Goal: Task Accomplishment & Management: Manage account settings

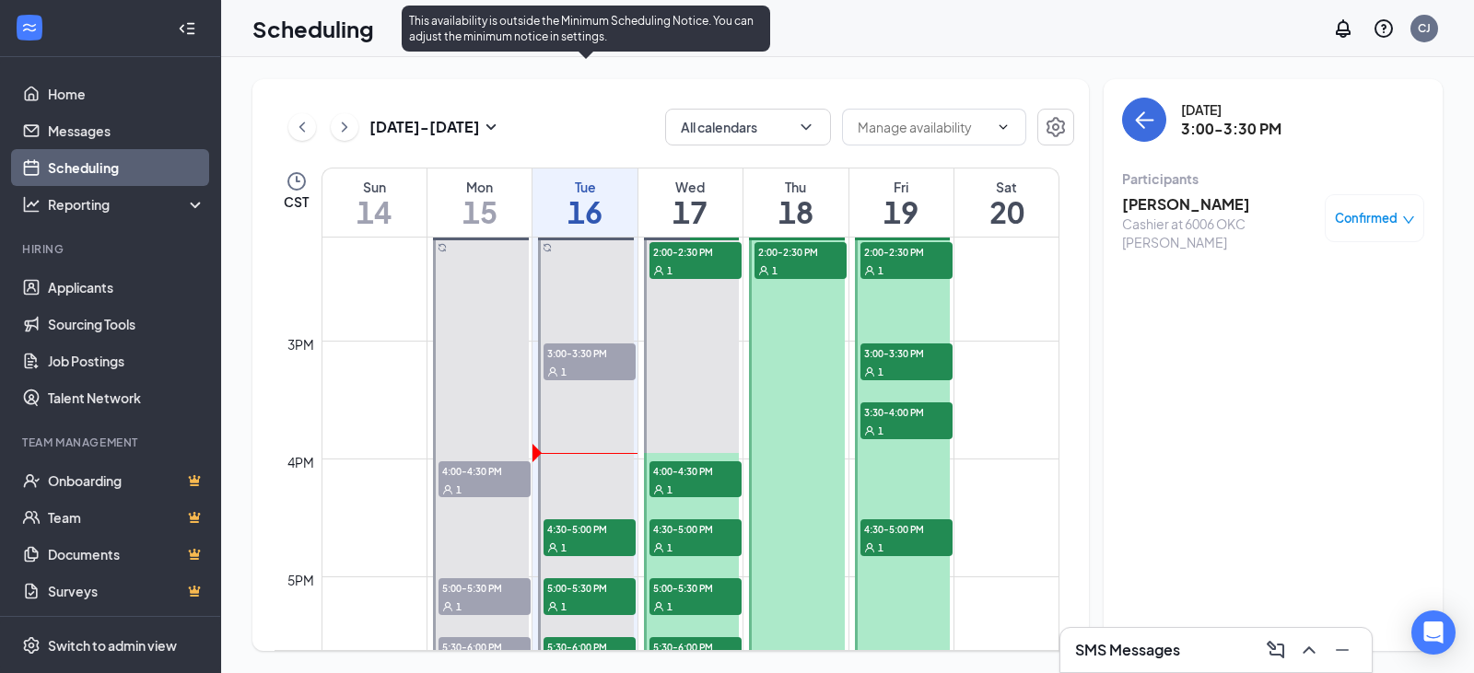
scroll to position [1642, 0]
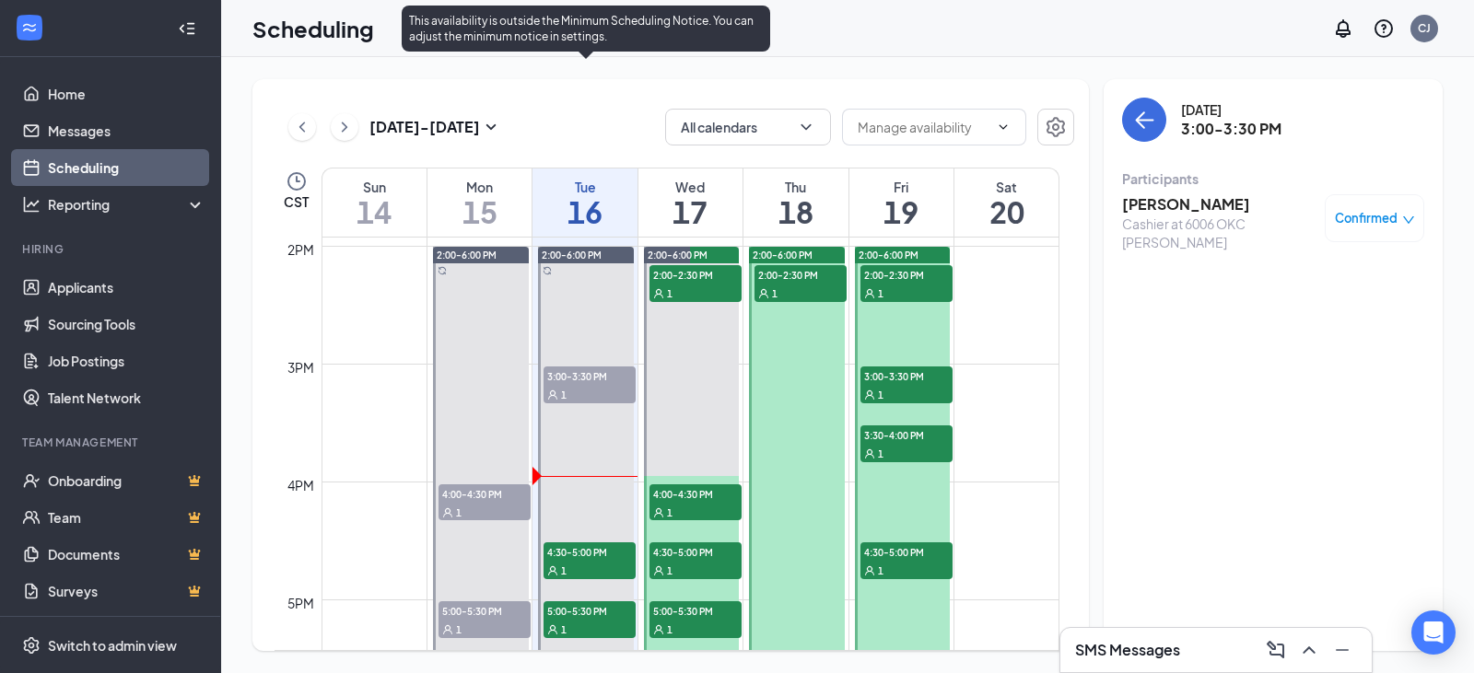
click at [574, 402] on div "1" at bounding box center [589, 394] width 92 height 18
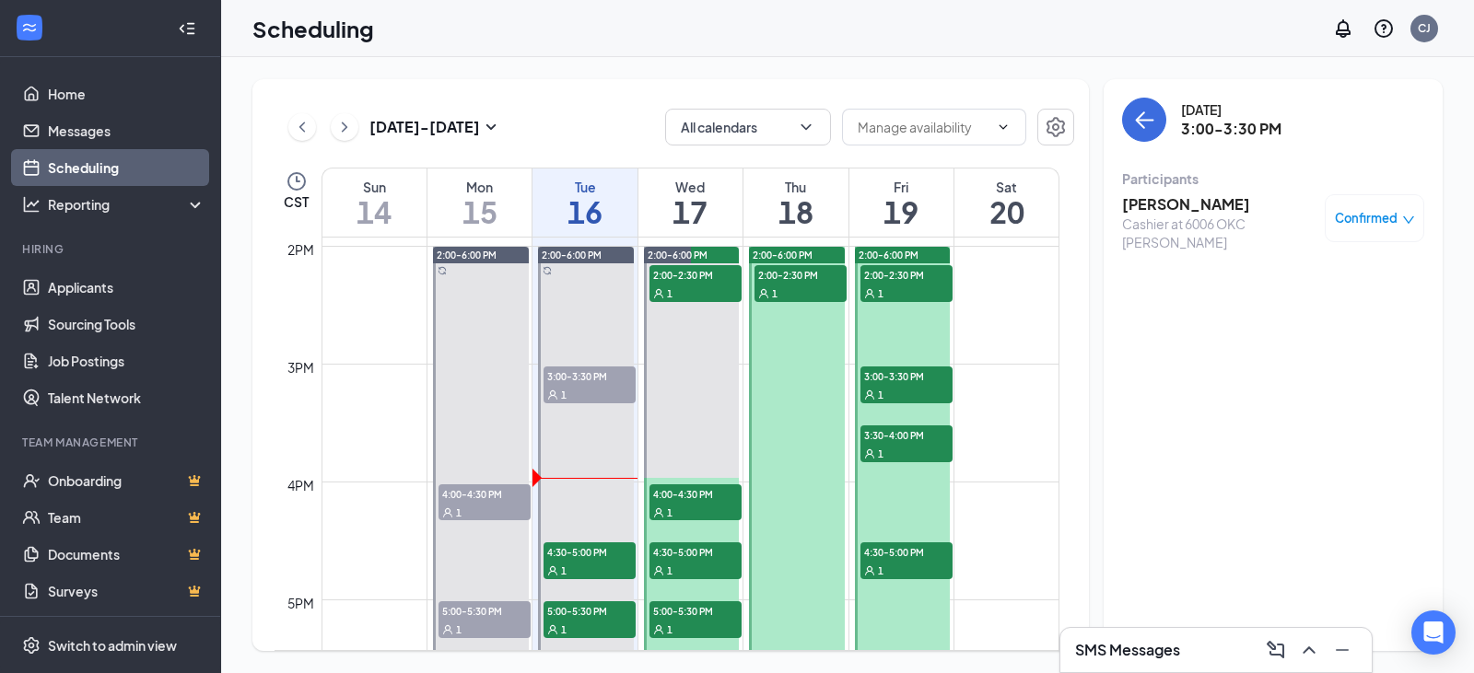
click at [1127, 202] on h3 "[PERSON_NAME]" at bounding box center [1218, 204] width 193 height 20
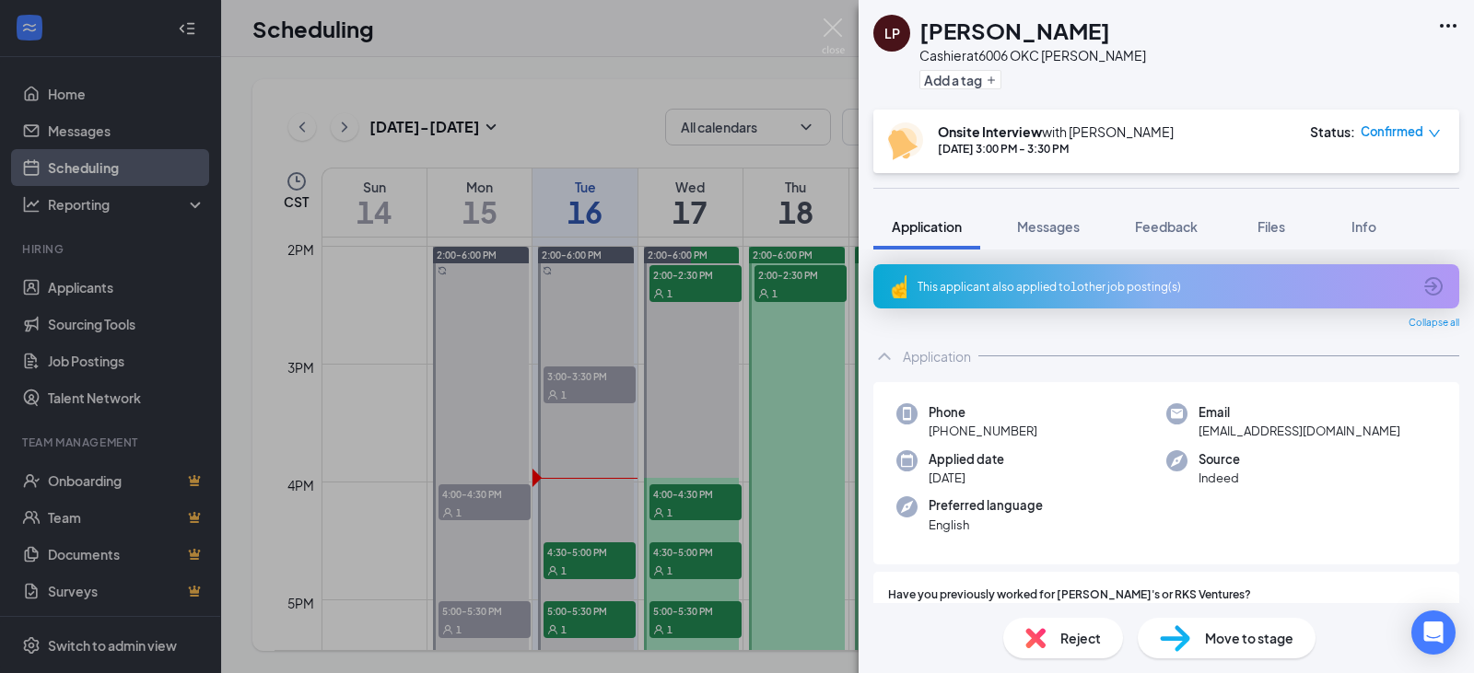
click at [1061, 633] on span "Reject" at bounding box center [1080, 638] width 41 height 20
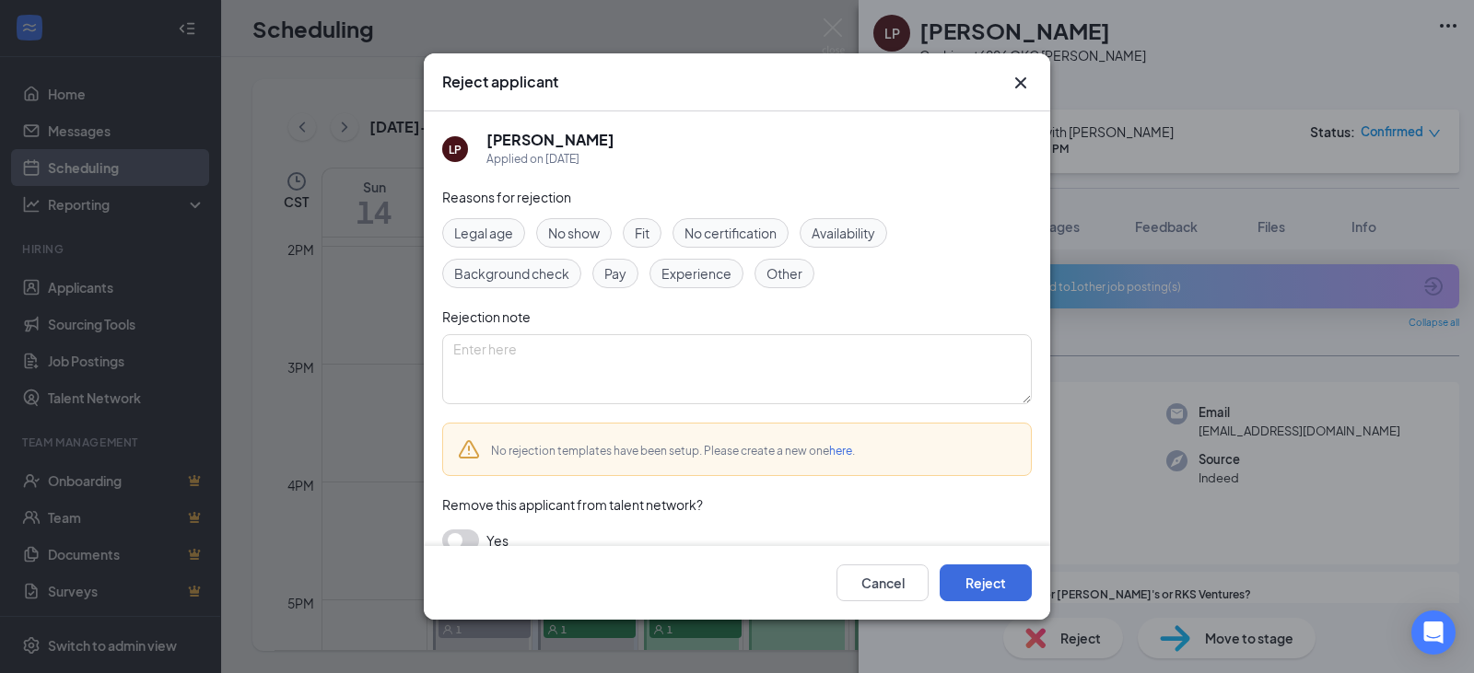
click at [600, 235] on span "No show" at bounding box center [574, 233] width 52 height 20
click at [976, 580] on button "Reject" at bounding box center [986, 583] width 92 height 37
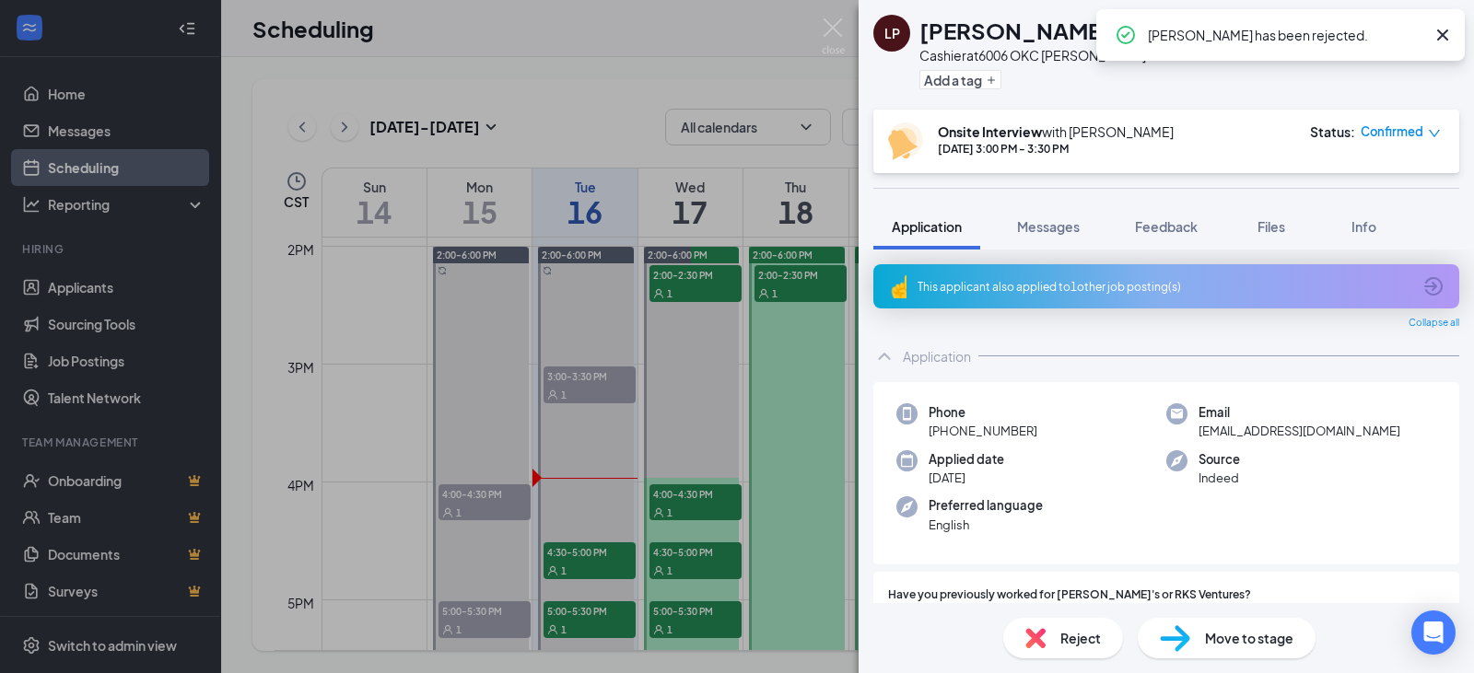
click at [1452, 41] on icon "Cross" at bounding box center [1442, 35] width 22 height 22
click at [830, 29] on img at bounding box center [833, 36] width 23 height 36
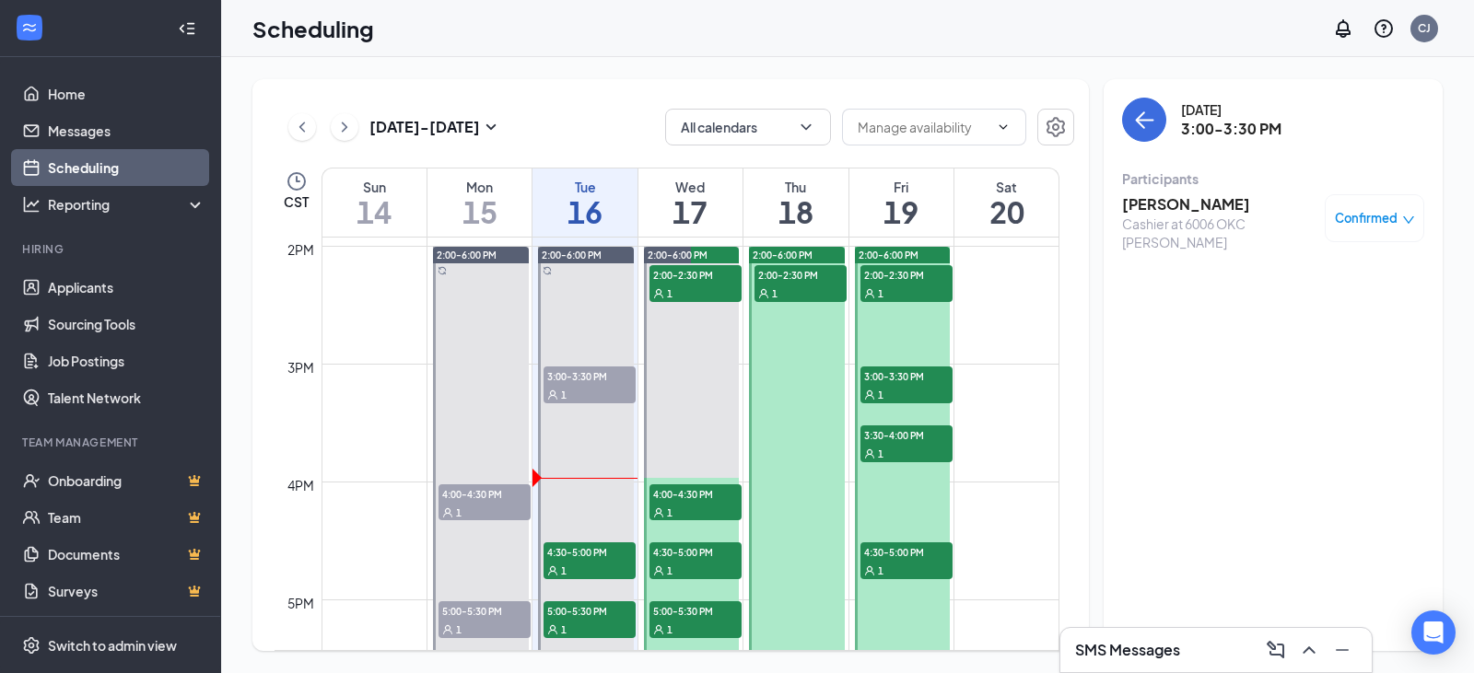
drag, startPoint x: 625, startPoint y: 354, endPoint x: 616, endPoint y: 349, distance: 10.3
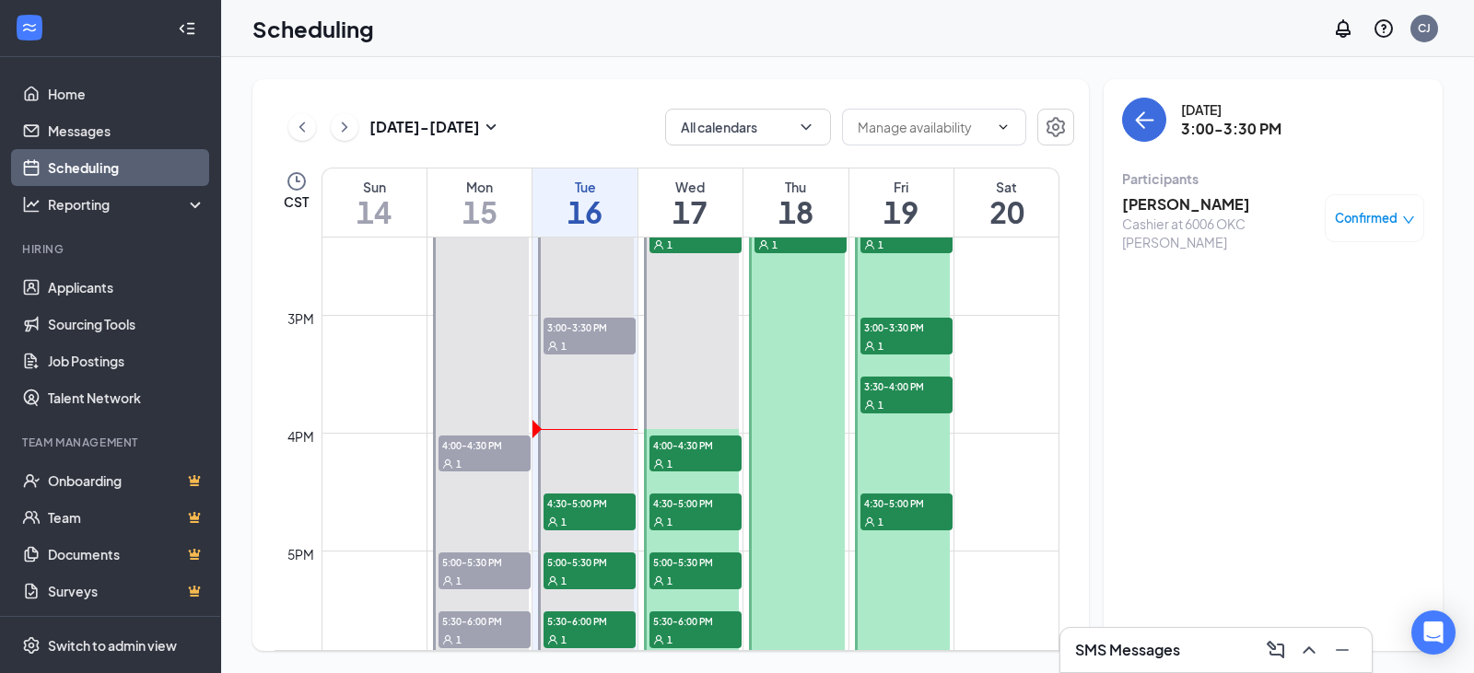
scroll to position [1734, 0]
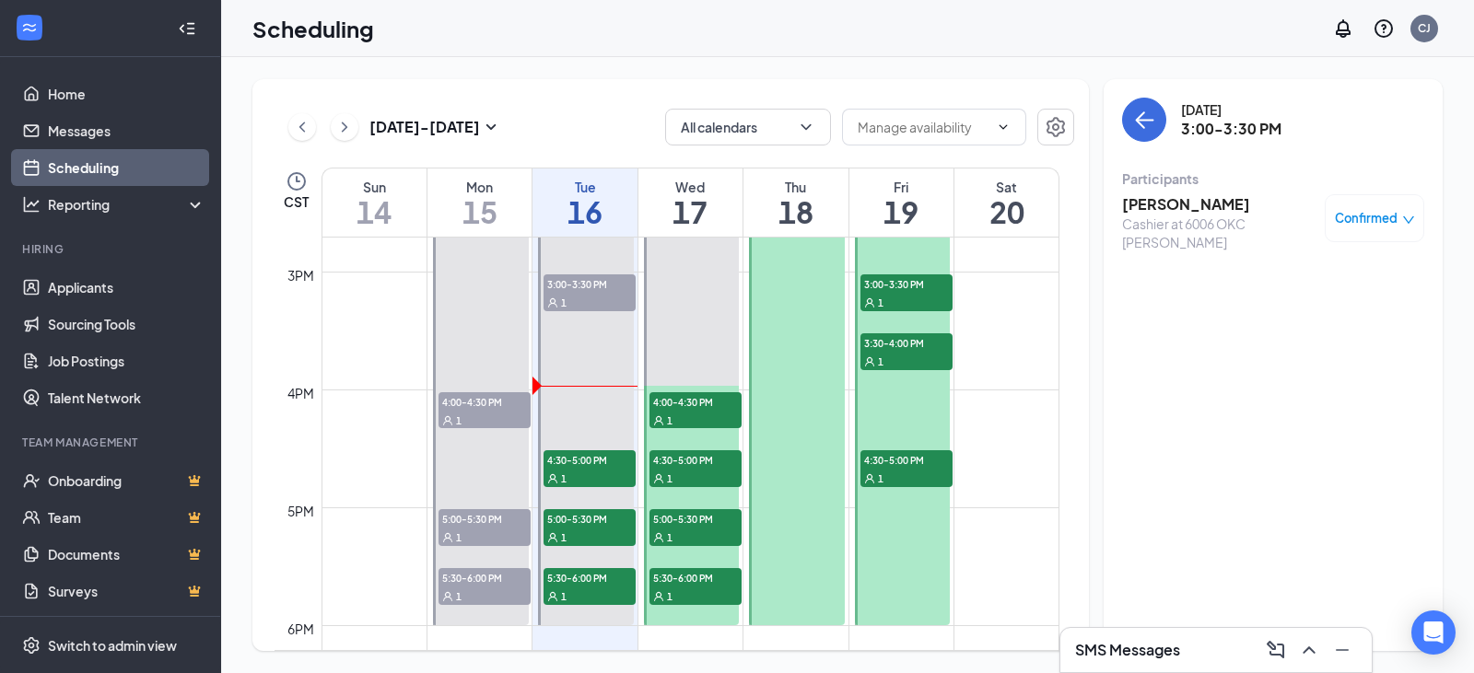
drag, startPoint x: 616, startPoint y: 349, endPoint x: 596, endPoint y: 460, distance: 112.4
click at [593, 464] on link "2:00-6:00 PM 3:00-3:30 PM 1 4:30-5:00 PM 1 5:00-5:30 PM 1 5:30-6:00 PM 1" at bounding box center [584, 390] width 100 height 472
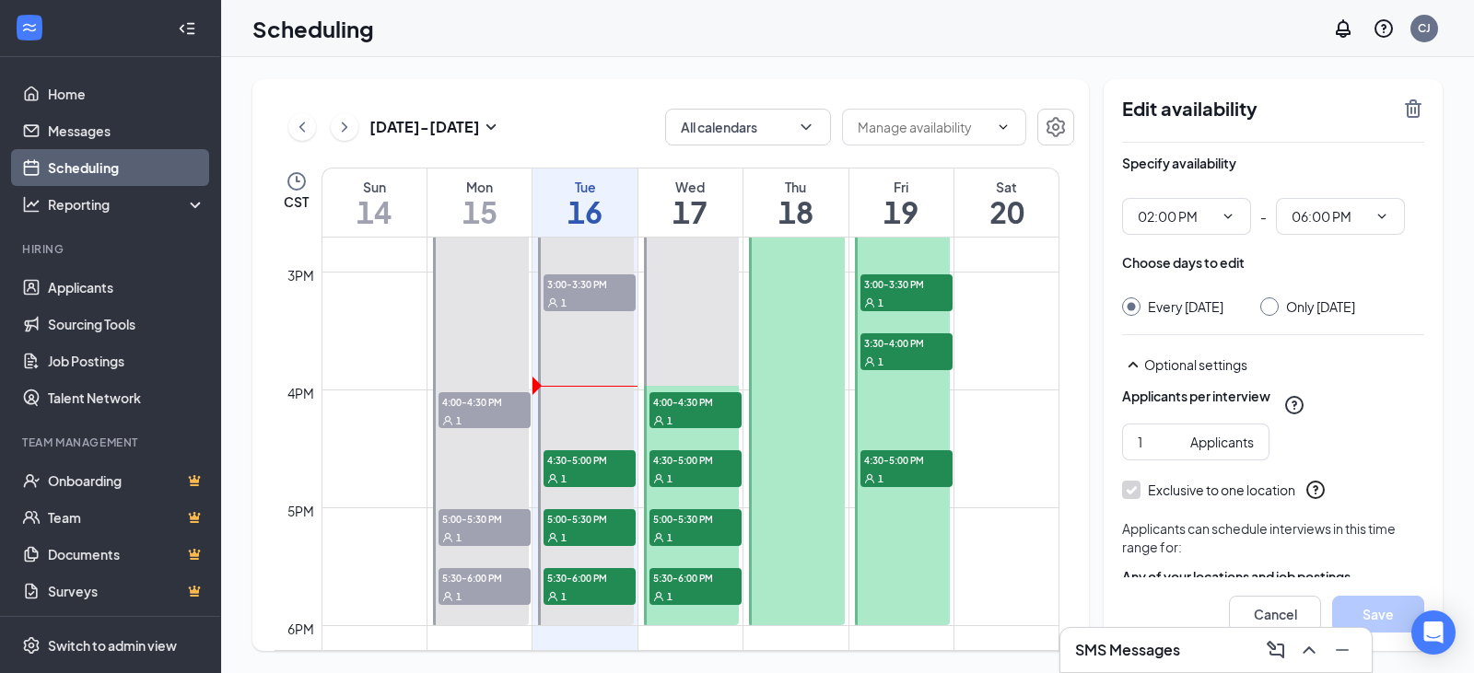
click at [602, 465] on link "2:00-6:00 PM 3:00-3:30 PM 1 4:30-5:00 PM 1 5:00-5:30 PM 1 5:30-6:00 PM 1" at bounding box center [584, 390] width 100 height 472
click at [614, 465] on link "2:00-6:00 PM 3:00-3:30 PM 1 4:30-5:00 PM 1 5:00-5:30 PM 1 5:30-6:00 PM 1" at bounding box center [584, 390] width 100 height 472
click at [596, 463] on link "2:00-6:00 PM 3:00-3:30 PM 1 4:30-5:00 PM 1 5:00-5:30 PM 1 5:30-6:00 PM 1" at bounding box center [584, 390] width 100 height 472
click at [611, 408] on link "2:00-6:00 PM 3:00-3:30 PM 1 4:30-5:00 PM 1 5:00-5:30 PM 1 5:30-6:00 PM 1" at bounding box center [584, 390] width 100 height 472
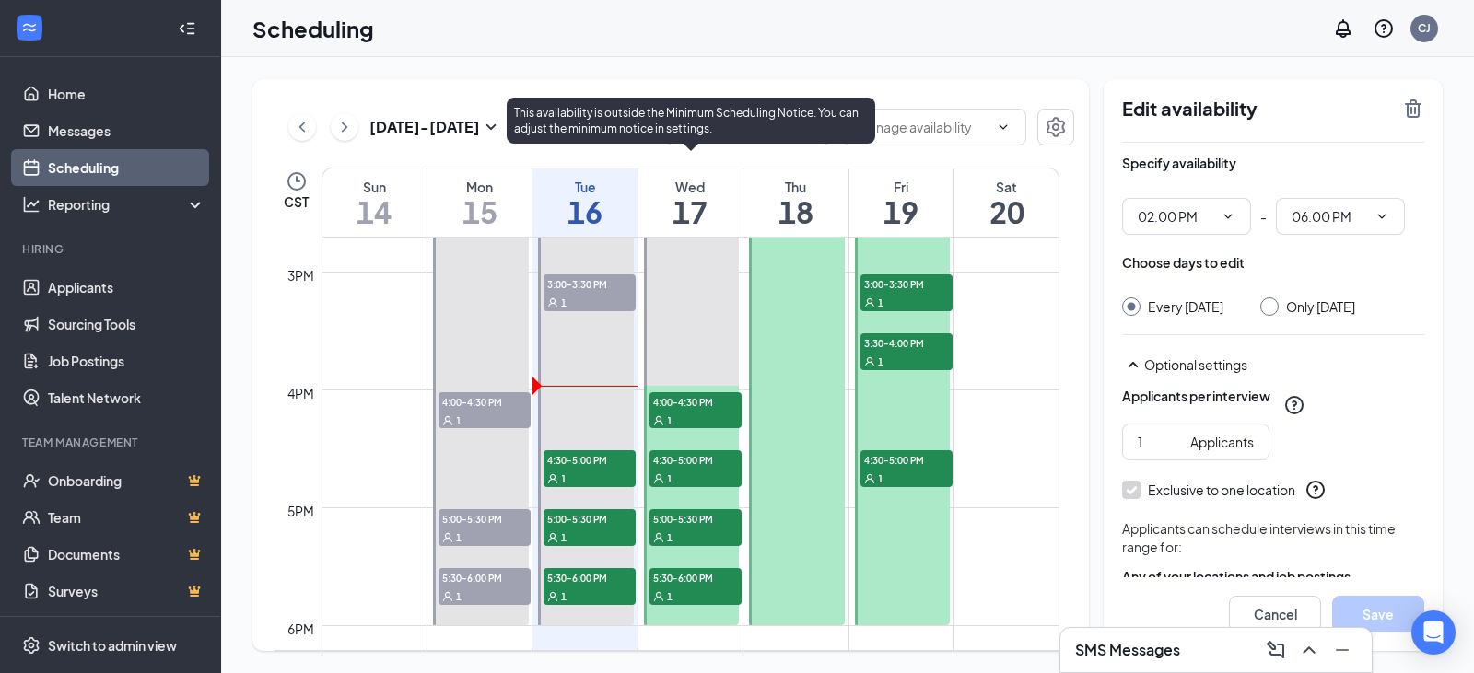
click at [712, 330] on div at bounding box center [692, 390] width 96 height 471
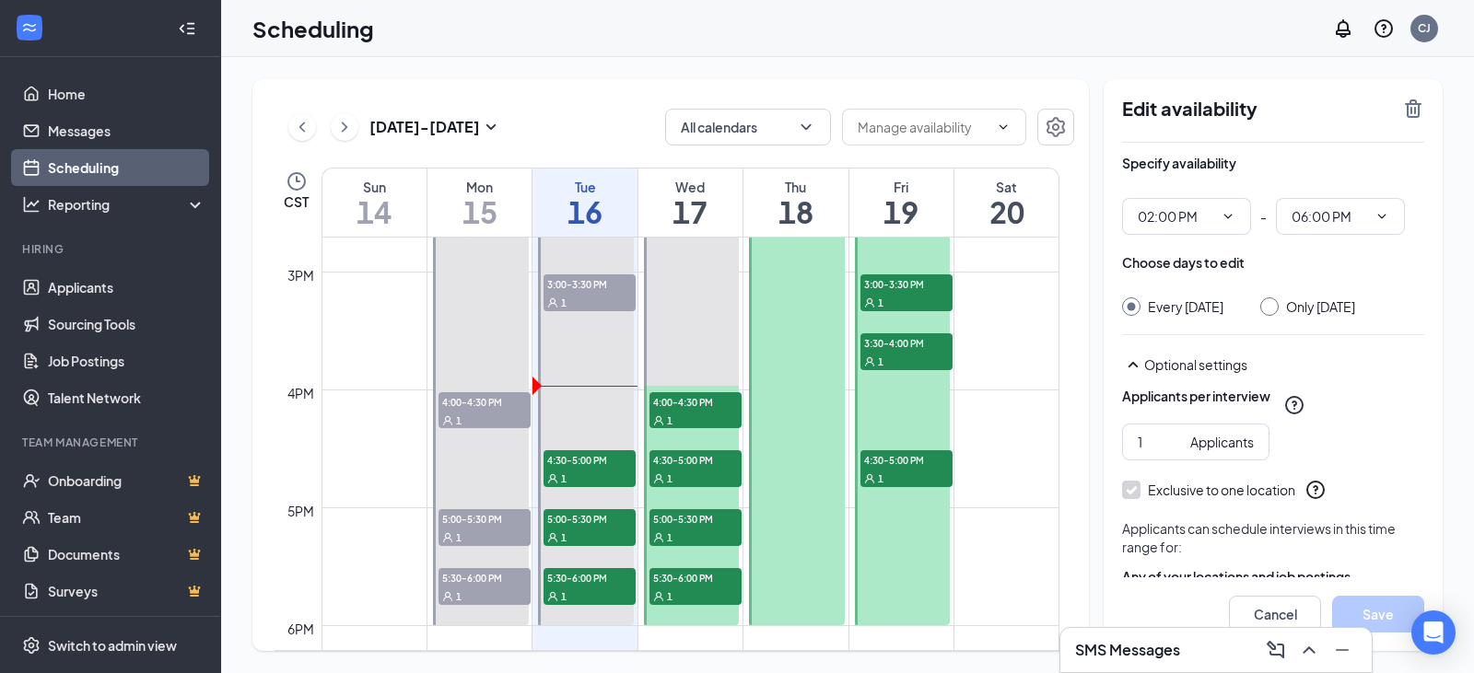
click at [563, 478] on link "2:00-6:00 PM 3:00-3:30 PM 1 4:30-5:00 PM 1 5:00-5:30 PM 1 5:30-6:00 PM 1" at bounding box center [584, 390] width 100 height 472
click at [588, 520] on link "2:00-6:00 PM 3:00-3:30 PM 1 4:30-5:00 PM 1 5:00-5:30 PM 1 5:30-6:00 PM 1" at bounding box center [584, 390] width 100 height 472
click at [1149, 45] on div "Scheduling CJ" at bounding box center [847, 28] width 1253 height 57
click at [1342, 660] on icon "Minimize" at bounding box center [1342, 650] width 22 height 22
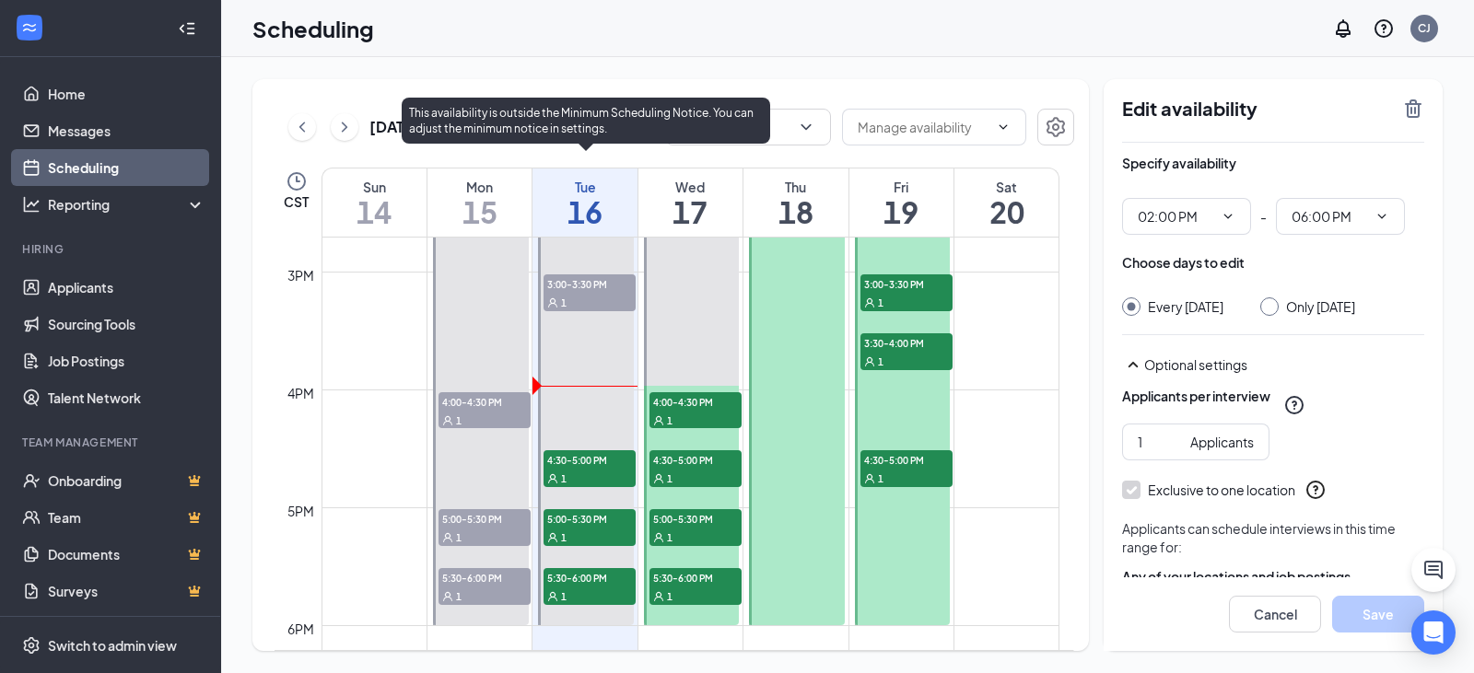
click at [613, 462] on span "4:30-5:00 PM" at bounding box center [589, 459] width 92 height 18
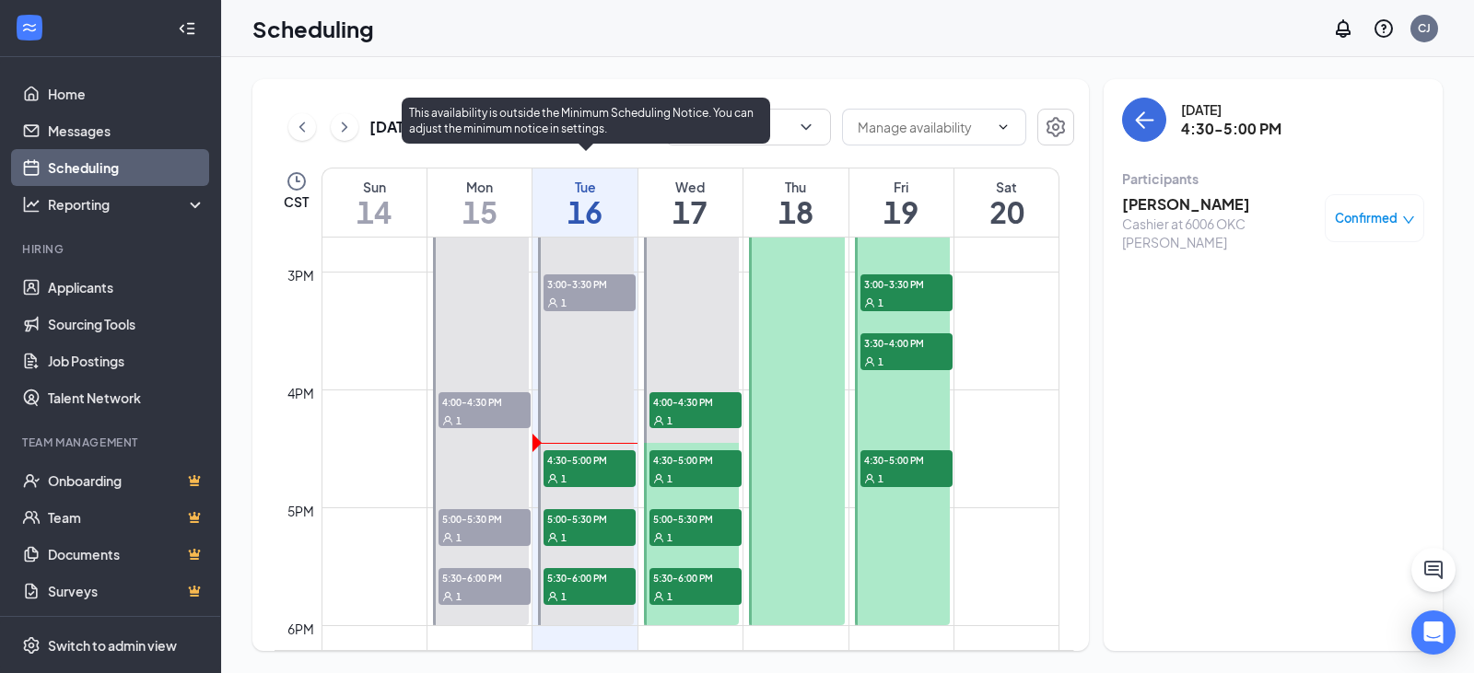
click at [595, 474] on div "1" at bounding box center [589, 478] width 92 height 18
click at [583, 517] on span "5:00-5:30 PM" at bounding box center [589, 518] width 92 height 18
click at [571, 454] on span "4:30-5:00 PM" at bounding box center [589, 459] width 92 height 18
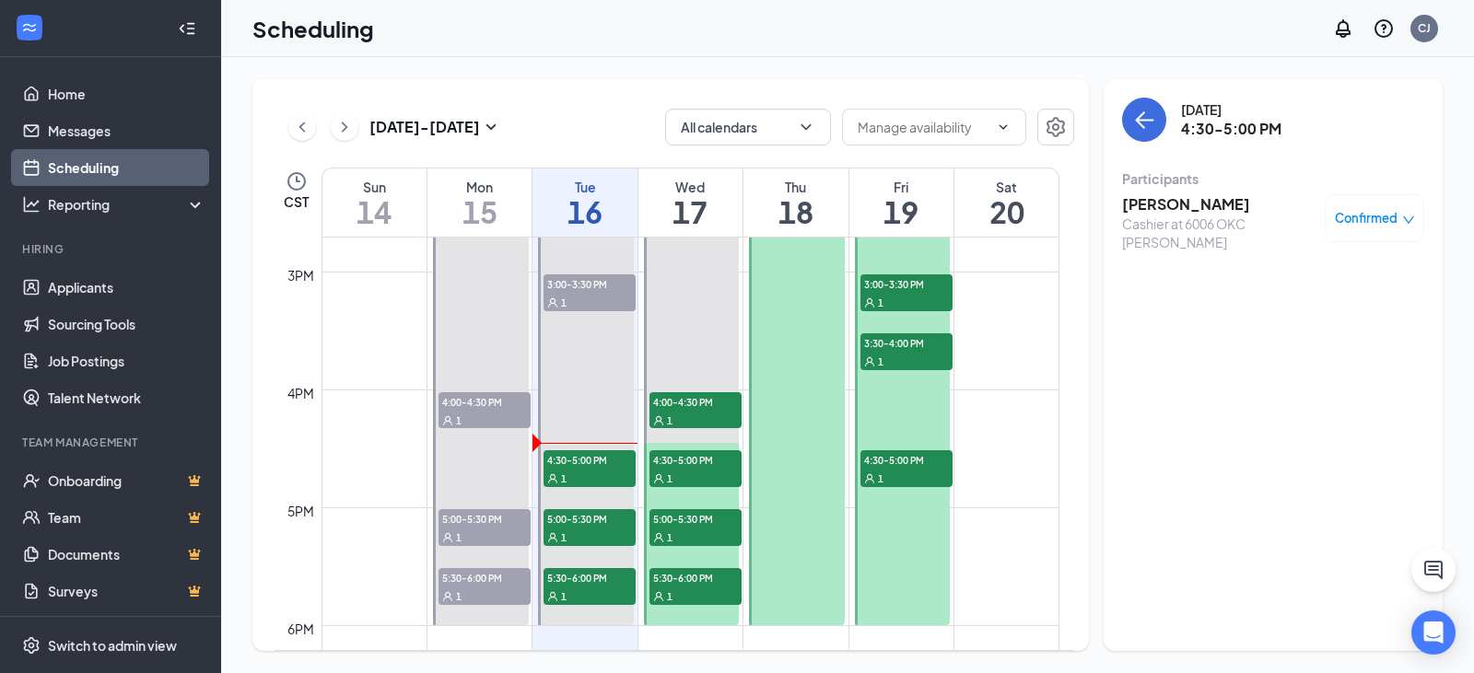
click at [1192, 203] on h3 "[PERSON_NAME]" at bounding box center [1218, 204] width 193 height 20
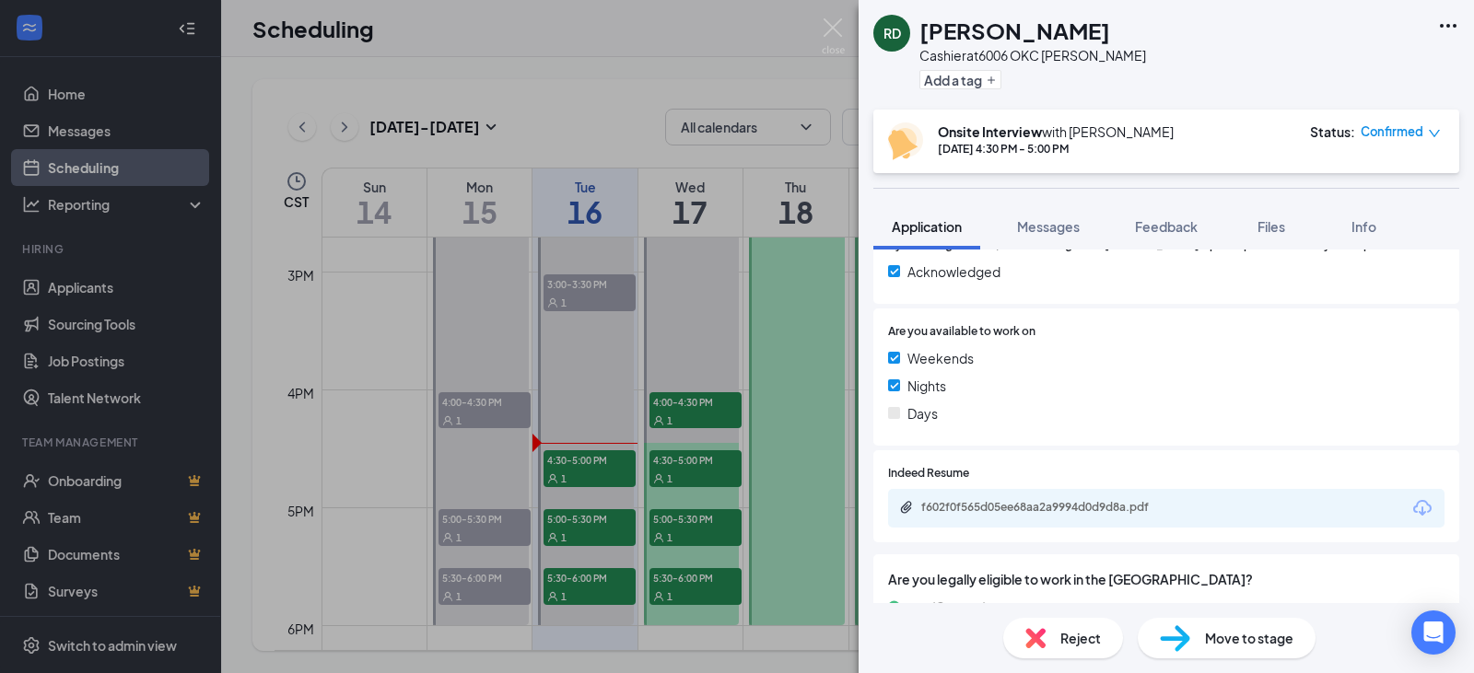
scroll to position [595, 0]
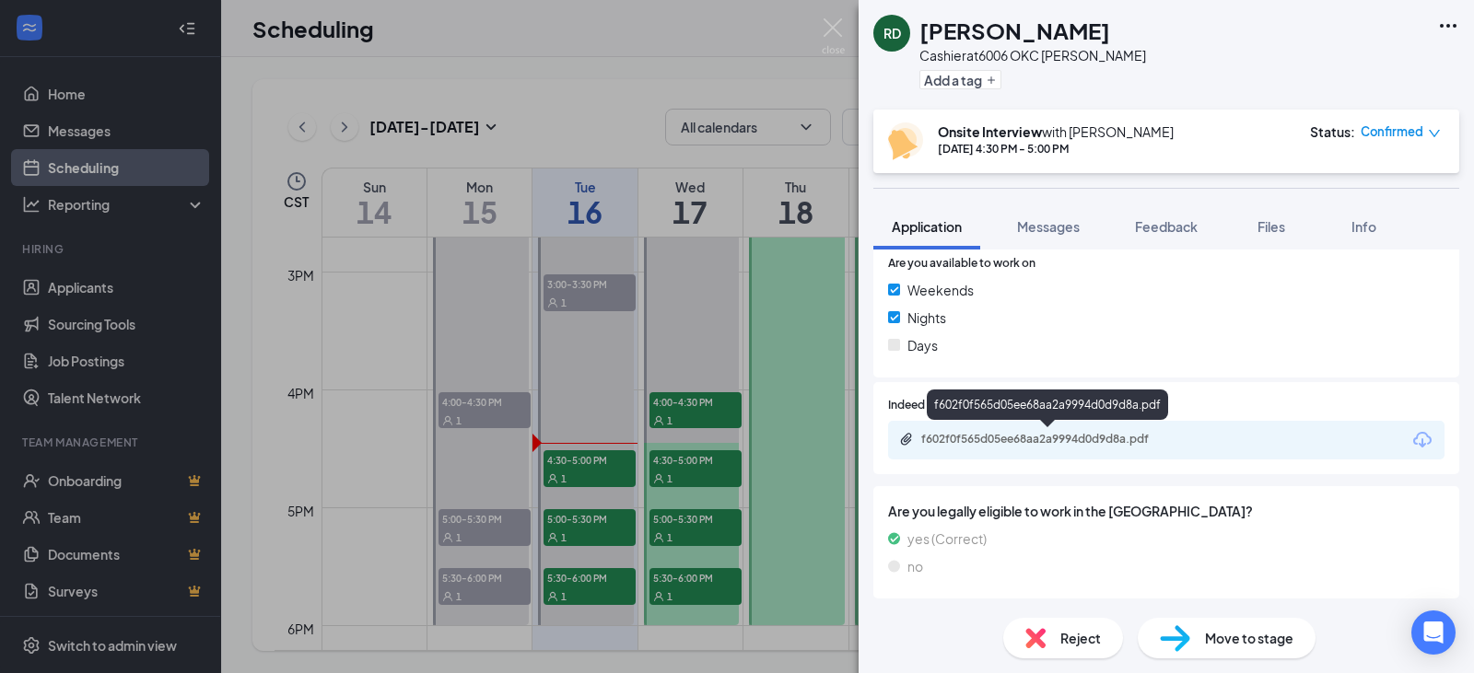
click at [993, 441] on div "f602f0f565d05ee68aa2a9994d0d9d8a.pdf" at bounding box center [1050, 439] width 258 height 15
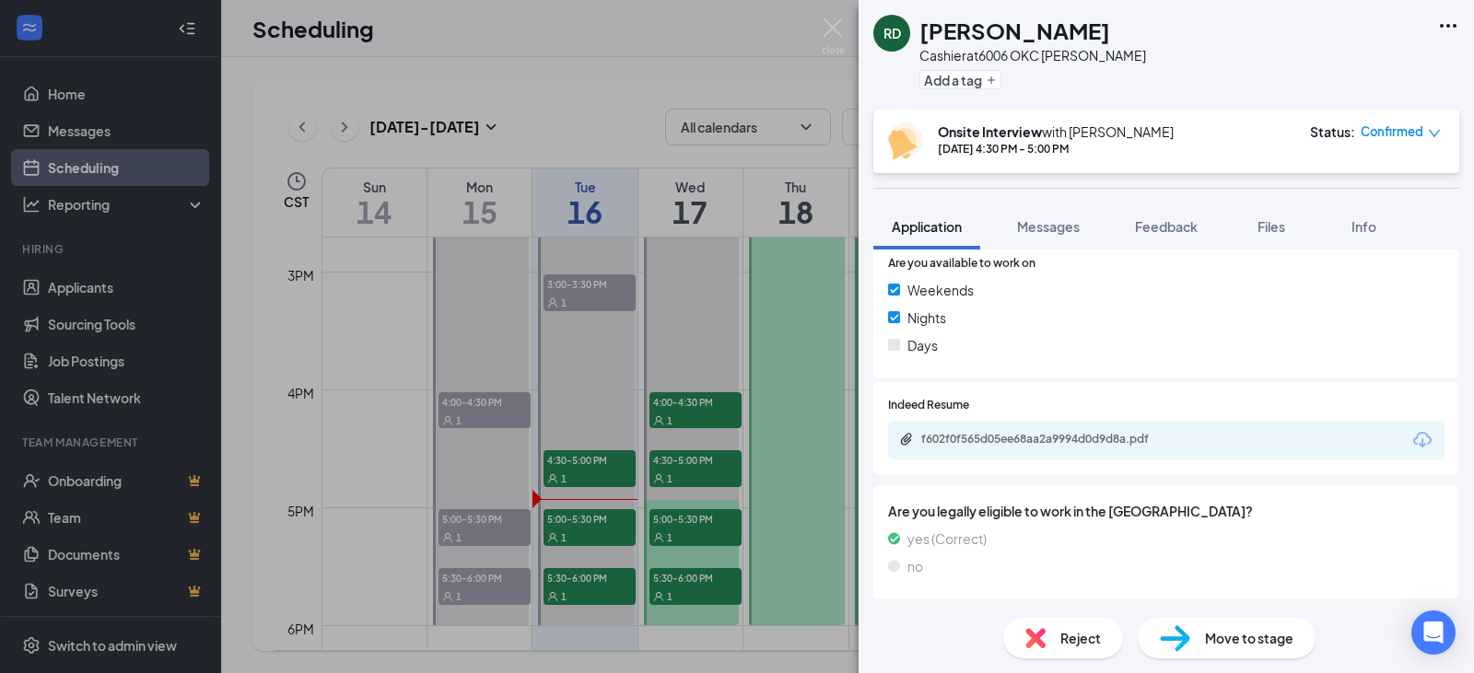
scroll to position [589, 0]
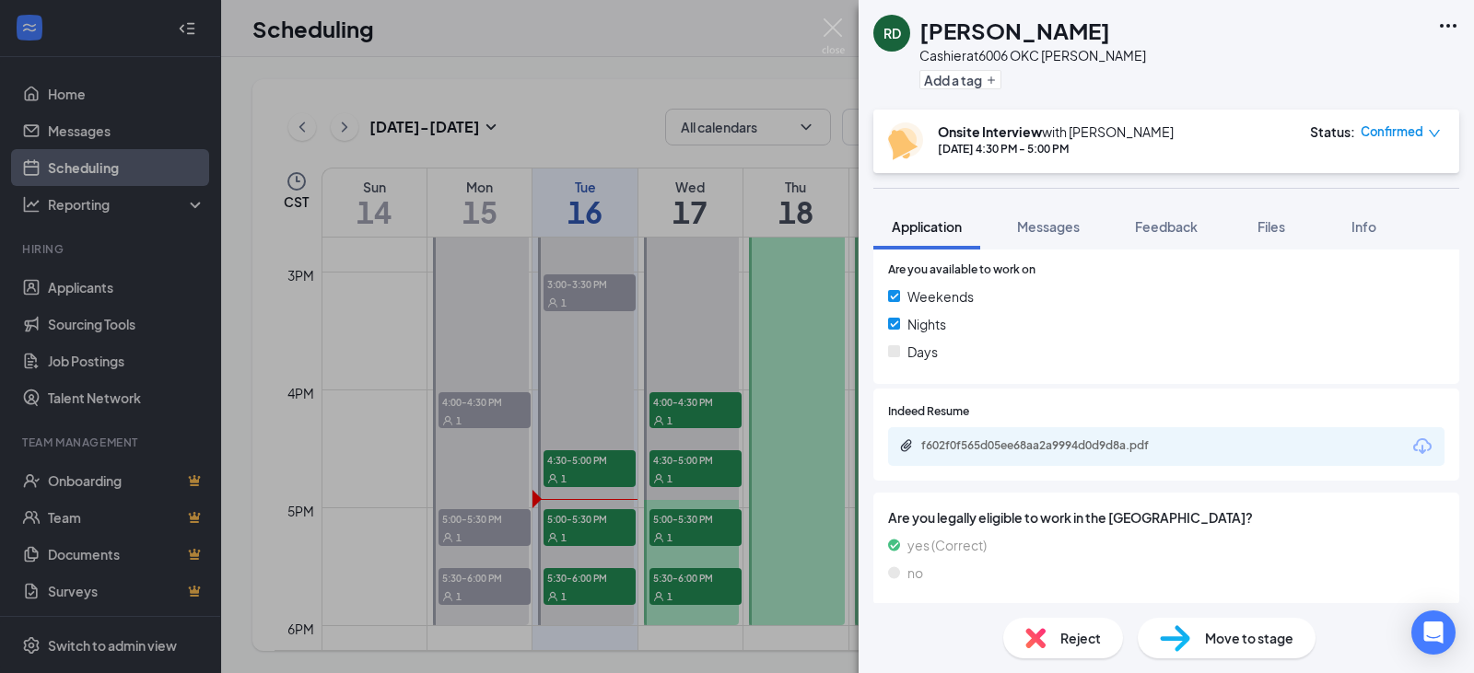
click at [818, 30] on div "RD [PERSON_NAME] at 6006 OKC [PERSON_NAME] Add a tag Onsite Interview with [PER…" at bounding box center [737, 336] width 1474 height 673
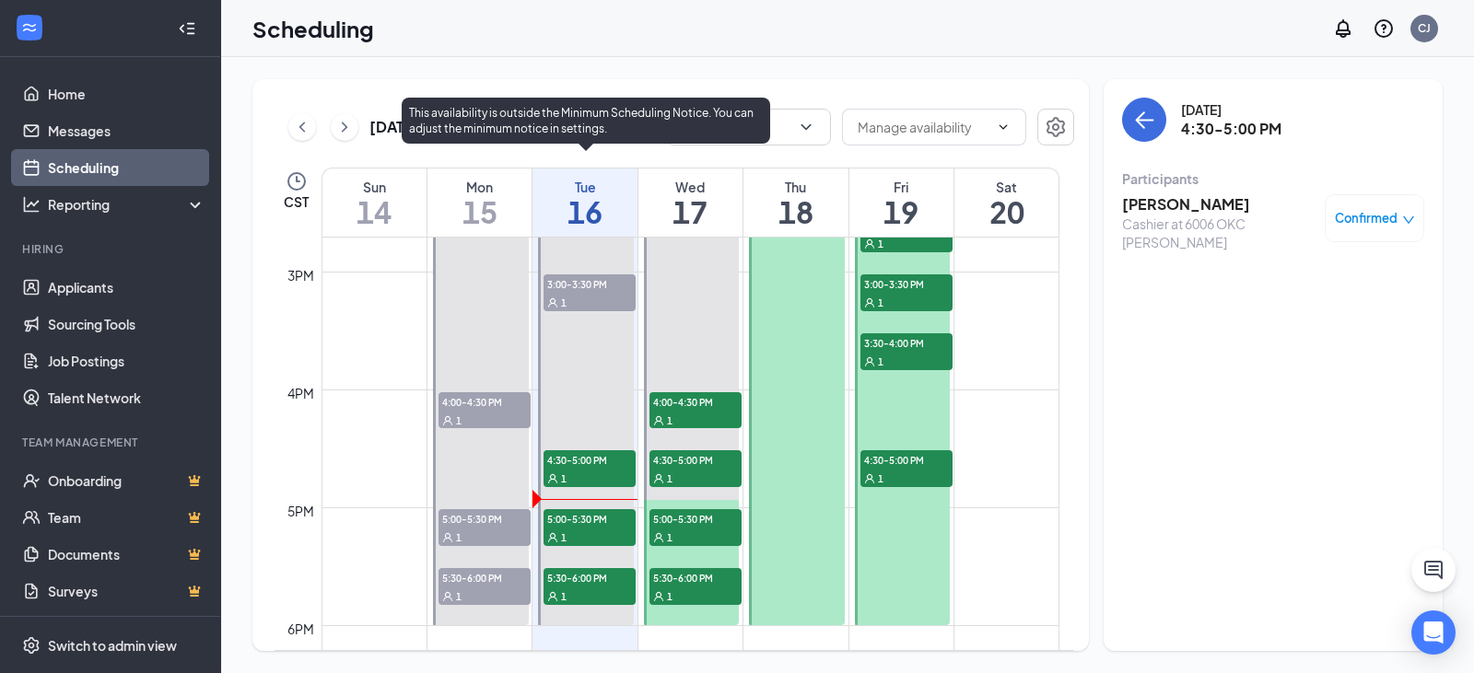
click at [584, 527] on span "5:00-5:30 PM" at bounding box center [589, 518] width 92 height 18
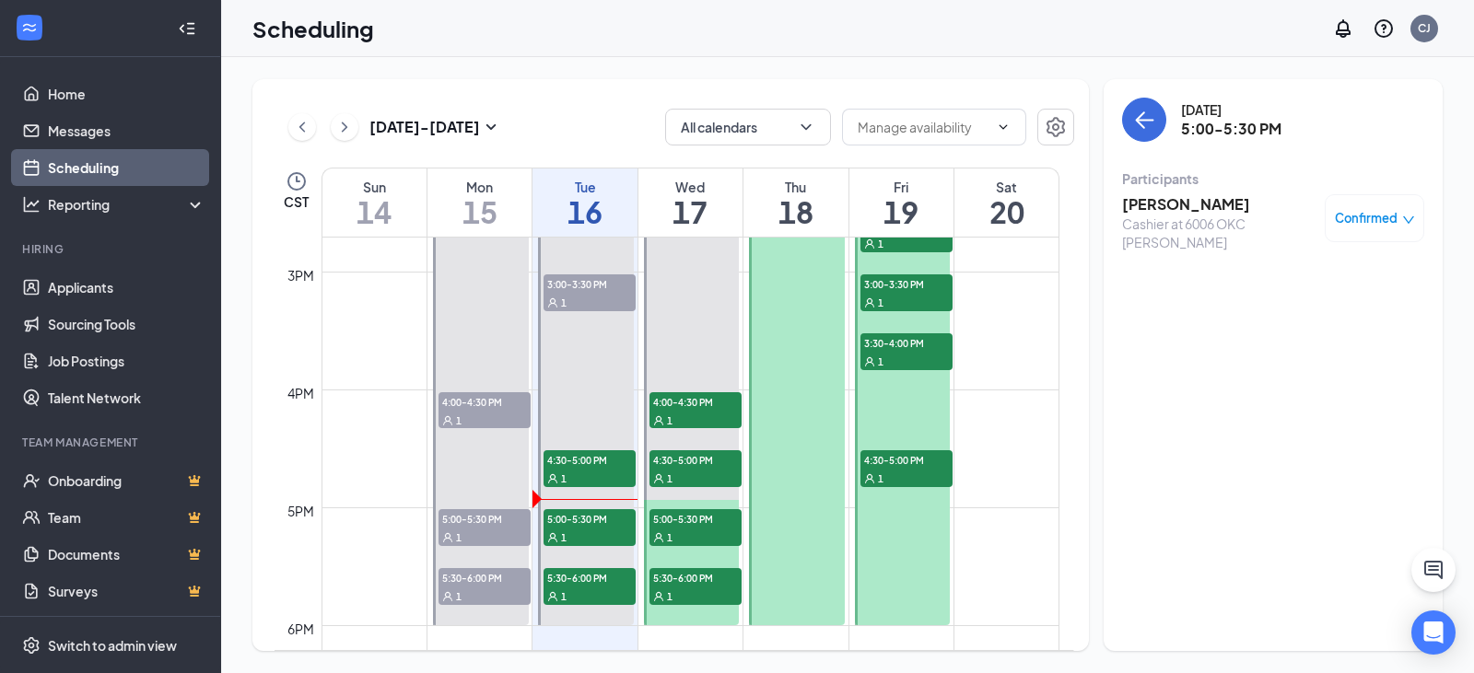
click at [1151, 205] on h3 "[PERSON_NAME]" at bounding box center [1218, 204] width 193 height 20
click at [1151, 205] on div at bounding box center [737, 336] width 1474 height 673
click at [1180, 207] on div "[PERSON_NAME] at 6006 OKC [PERSON_NAME]" at bounding box center [1218, 222] width 193 height 57
click at [1177, 206] on h3 "[PERSON_NAME]" at bounding box center [1218, 204] width 193 height 20
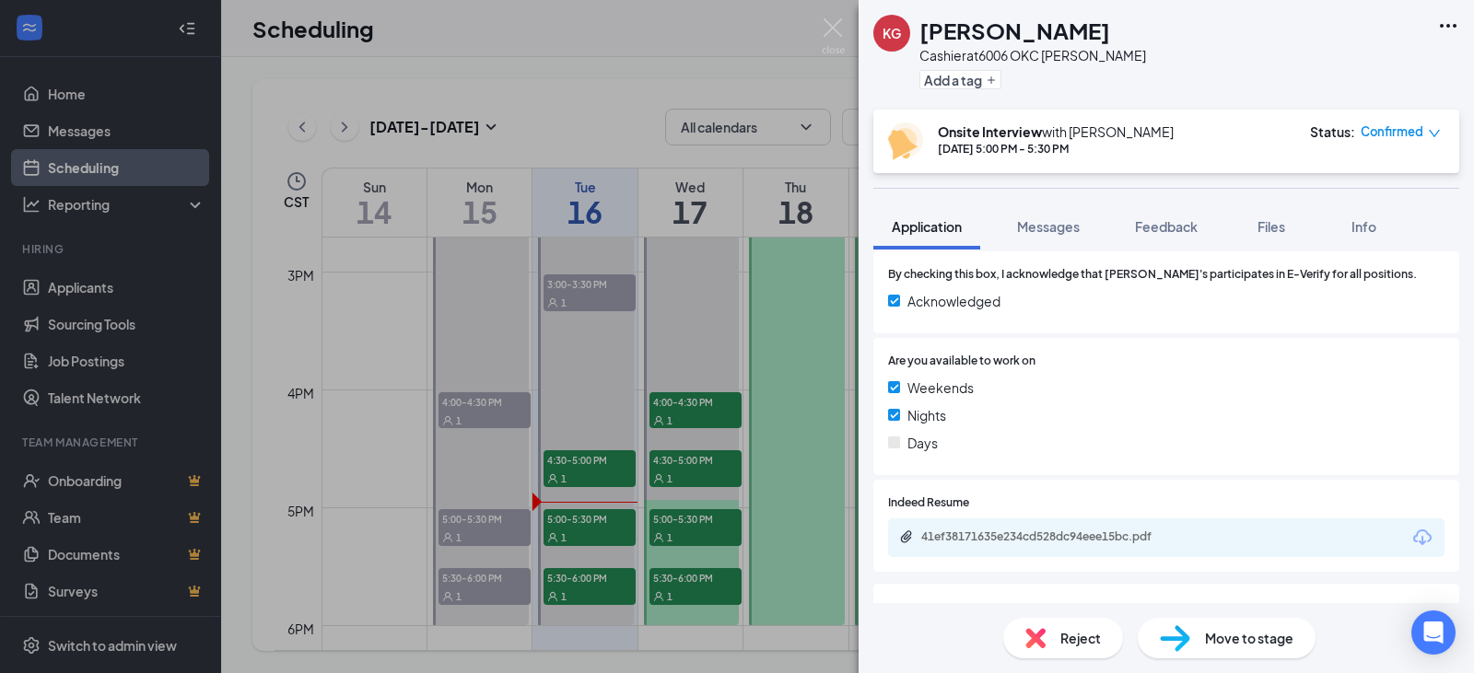
scroll to position [553, 0]
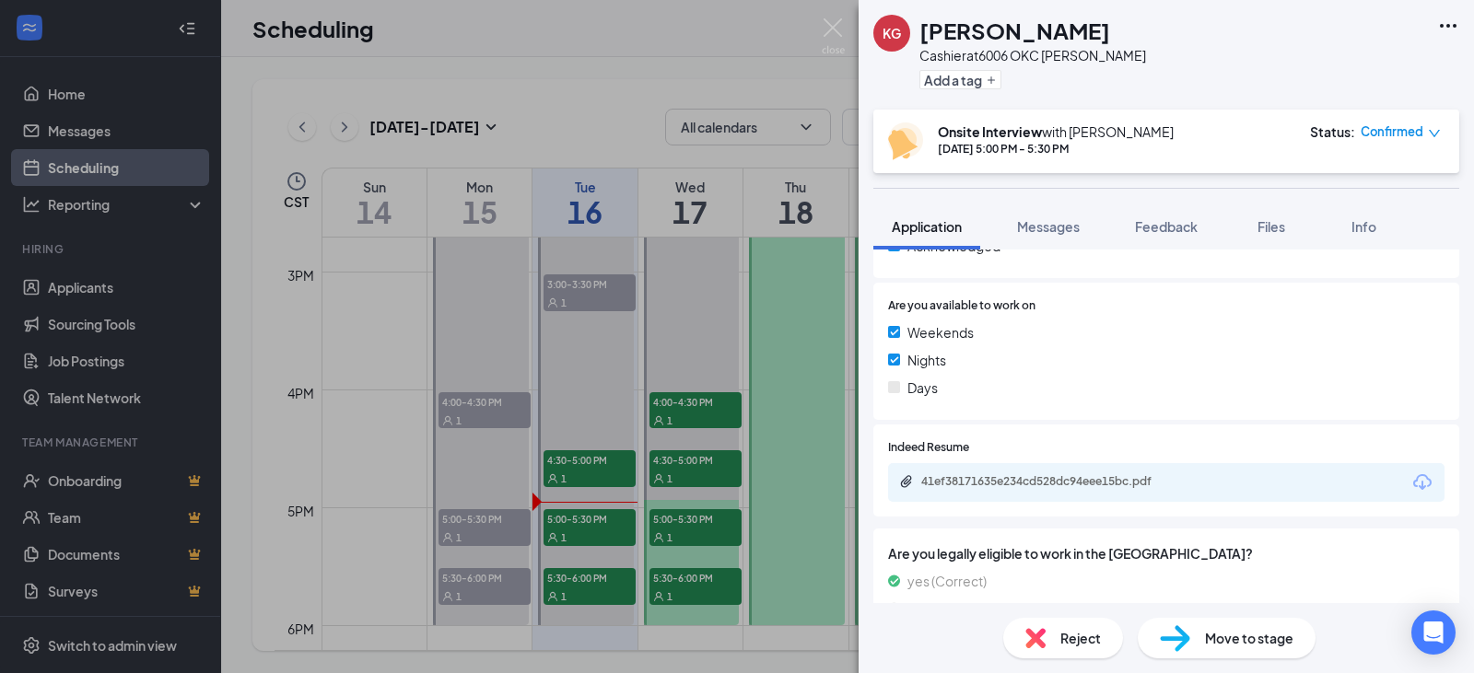
click at [1064, 490] on div "41ef38171635e234cd528dc94eee15bc.pdf" at bounding box center [1048, 483] width 298 height 18
